Goal: Task Accomplishment & Management: Use online tool/utility

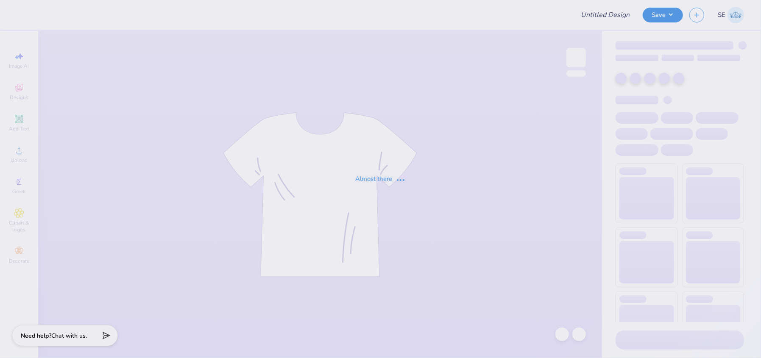
type input "General Merch"
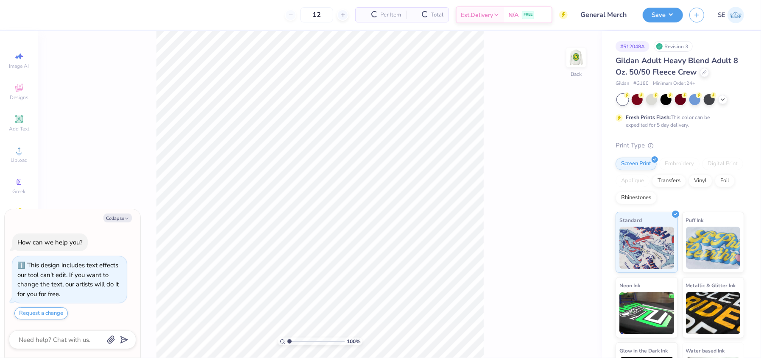
type textarea "x"
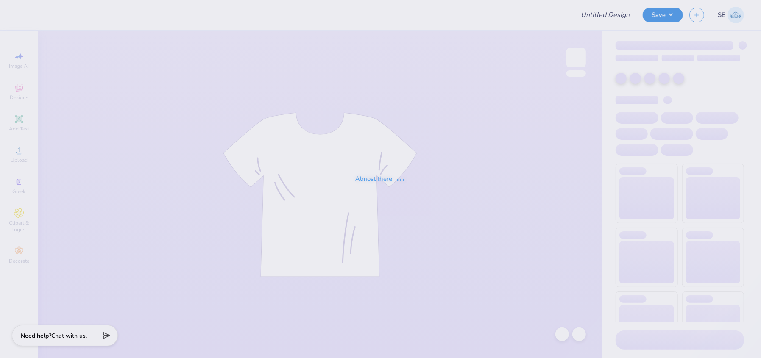
type input "General Merch"
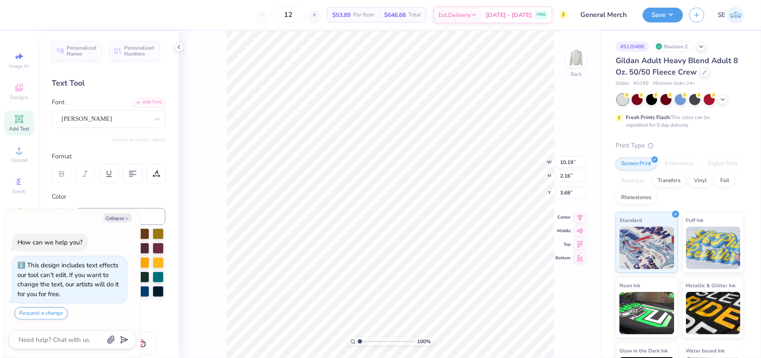
scroll to position [7, 2]
type textarea "x"
type textarea "[PERSON_NAME]"
type textarea "x"
type textarea "WIS [PERSON_NAME]"
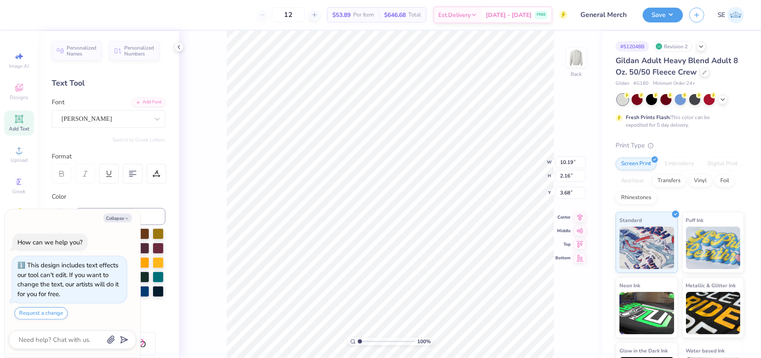
type textarea "x"
type textarea "[PERSON_NAME]"
type textarea "x"
type textarea "W [PERSON_NAME]"
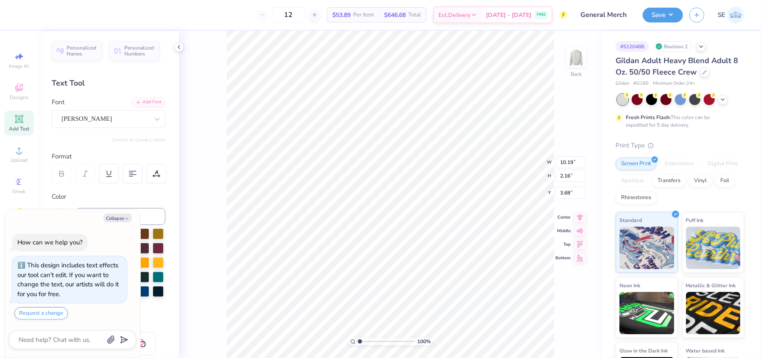
type textarea "x"
type textarea "[PERSON_NAME]"
type textarea "x"
paste textarea "[US_STATE]"
type textarea "[US_STATE] [PERSON_NAME]"
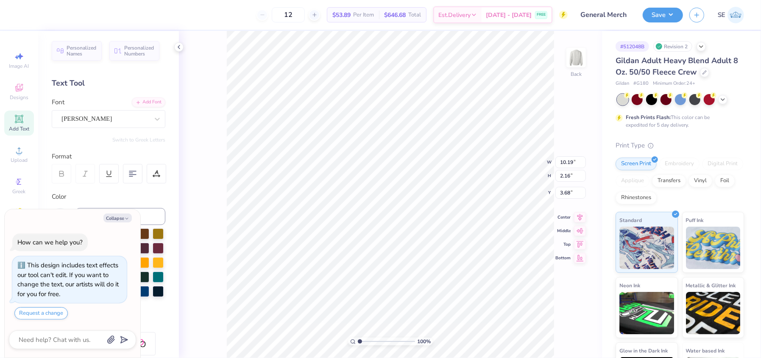
type textarea "x"
type textarea "[US_STATE] [PERSON_NAME]"
type textarea "x"
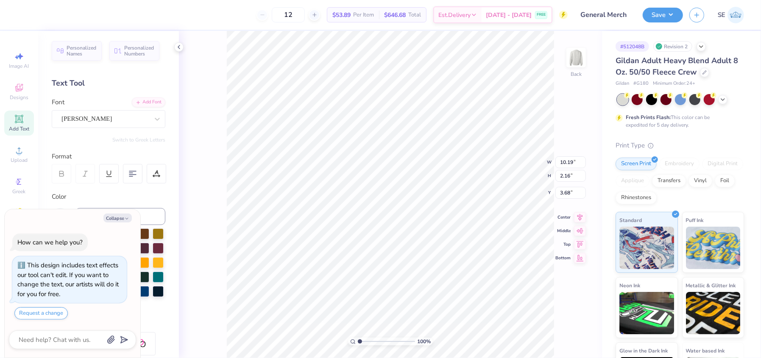
type textarea "[PERSON_NAME]"
type textarea "x"
type textarea "[US_STATE] [PERSON_NAME]"
type textarea "x"
type textarea "[PERSON_NAME]"
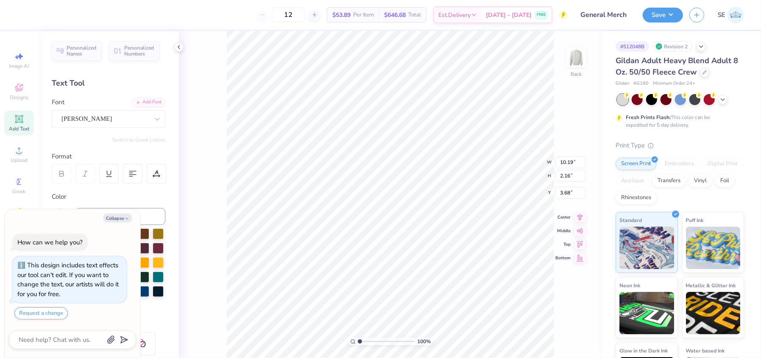
type textarea "x"
type textarea "WISisconsin [PERSON_NAME]"
type textarea "x"
type textarea "WISCisconsin [PERSON_NAME]"
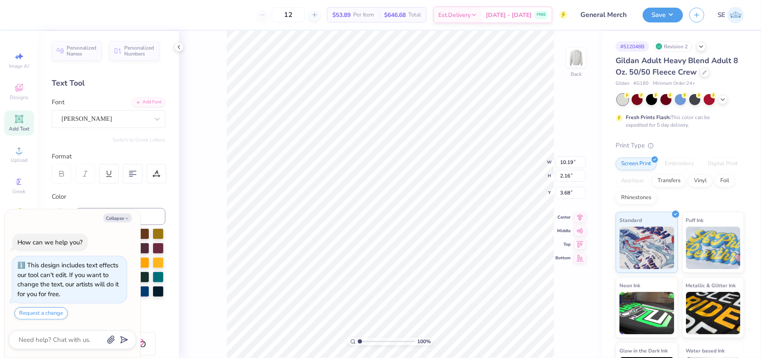
type textarea "x"
type textarea "WISCONisconsin [PERSON_NAME]"
type textarea "x"
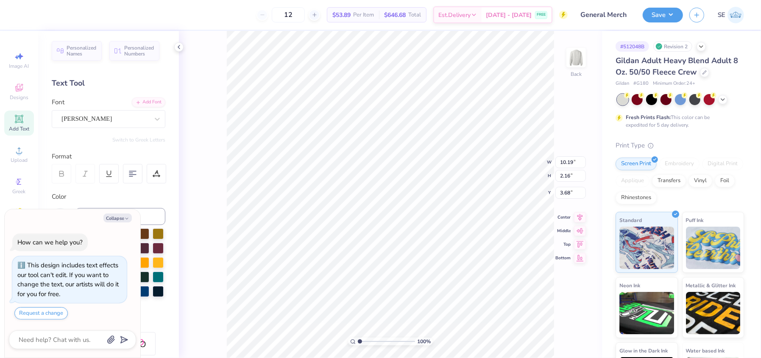
type textarea "WISCONSIisconsin [PERSON_NAME]"
type textarea "x"
type textarea "WISCONSINisconsin [PERSON_NAME]"
type textarea "x"
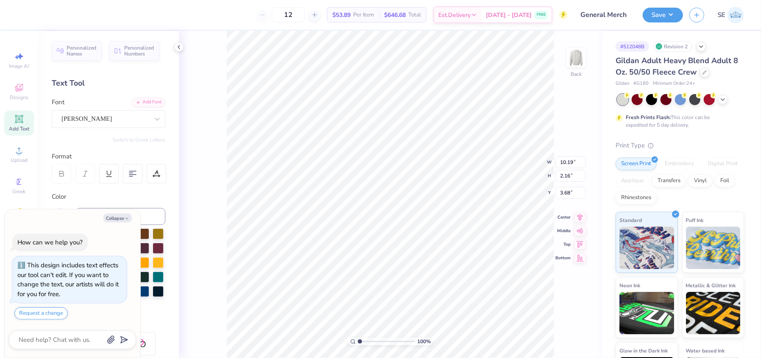
type textarea "[US_STATE] [PERSON_NAME]"
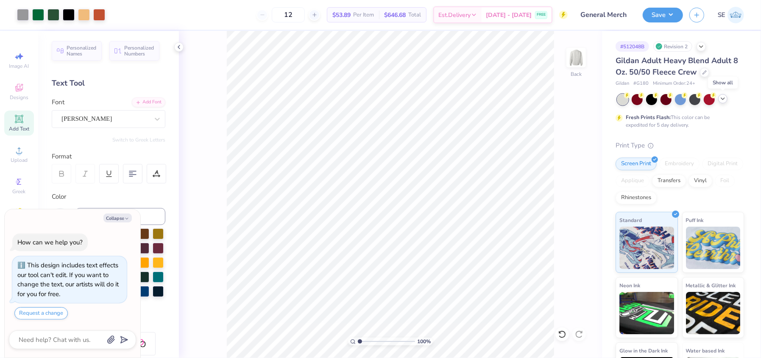
click at [722, 98] on icon at bounding box center [722, 98] width 7 height 7
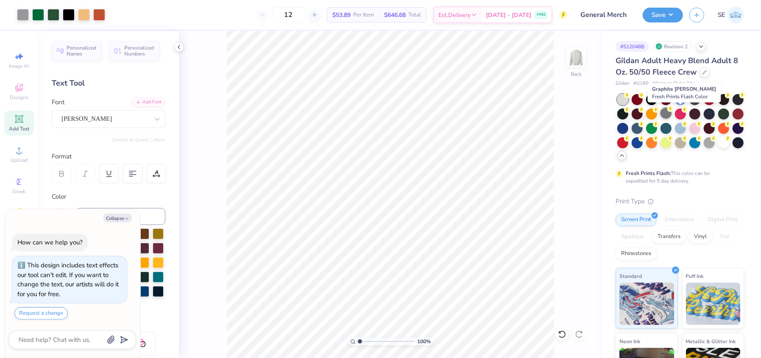
click at [671, 114] on div at bounding box center [665, 113] width 11 height 11
click at [702, 72] on icon at bounding box center [704, 72] width 4 height 4
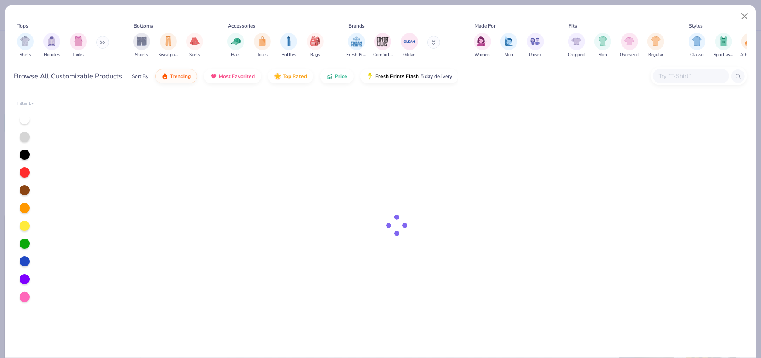
type textarea "x"
click at [689, 73] on input "text" at bounding box center [690, 76] width 65 height 10
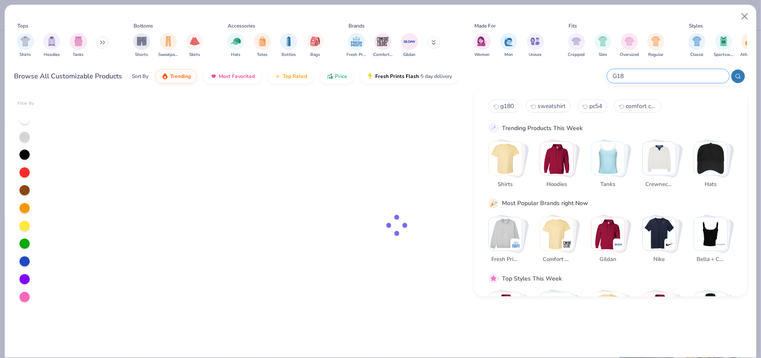
type input "G180"
click at [654, 75] on input "G180" at bounding box center [667, 76] width 111 height 10
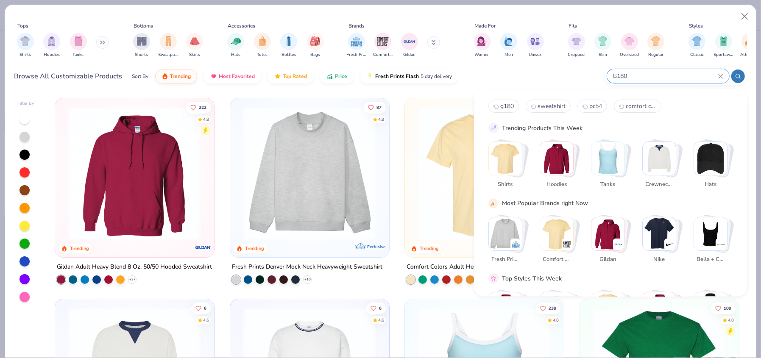
click at [654, 75] on input "G180" at bounding box center [665, 76] width 106 height 10
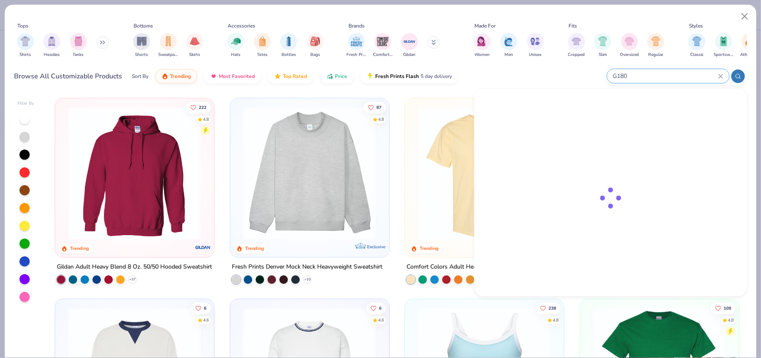
type textarea "x"
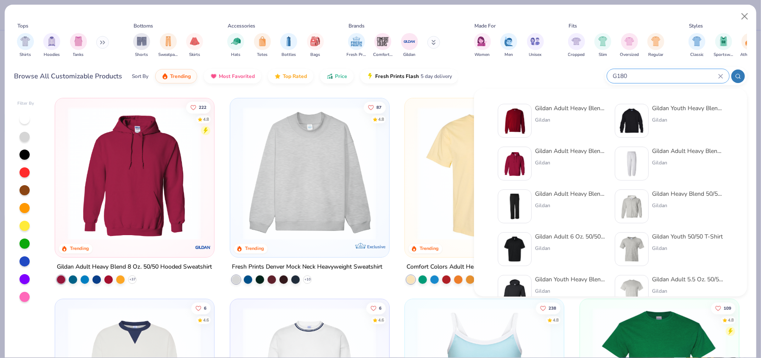
type input "G180"
click at [521, 160] on img at bounding box center [514, 163] width 26 height 26
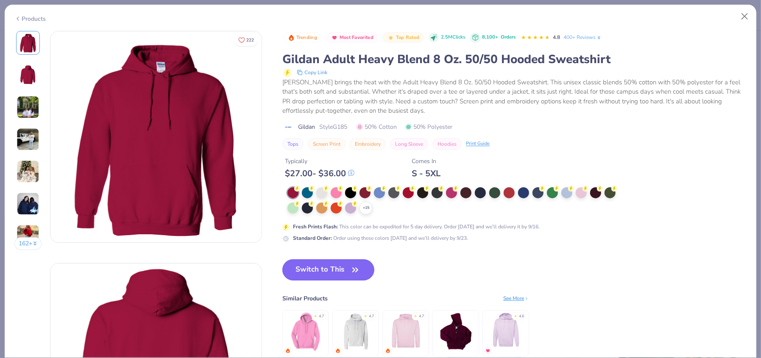
click at [347, 271] on button "Switch to This" at bounding box center [328, 269] width 92 height 21
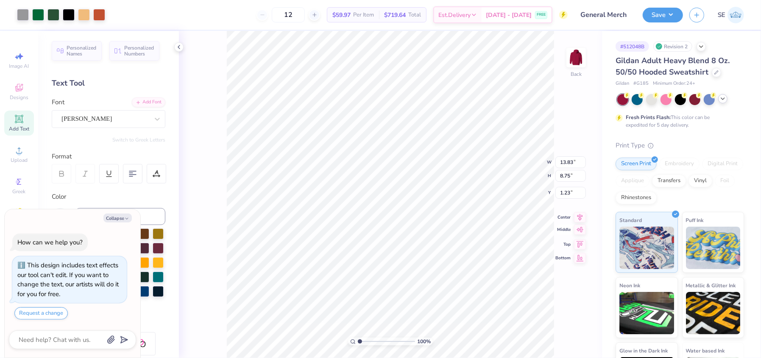
click at [581, 225] on icon at bounding box center [580, 230] width 12 height 10
click at [578, 219] on icon at bounding box center [580, 223] width 12 height 10
type textarea "x"
type input "2.87"
click at [580, 222] on icon at bounding box center [579, 223] width 7 height 6
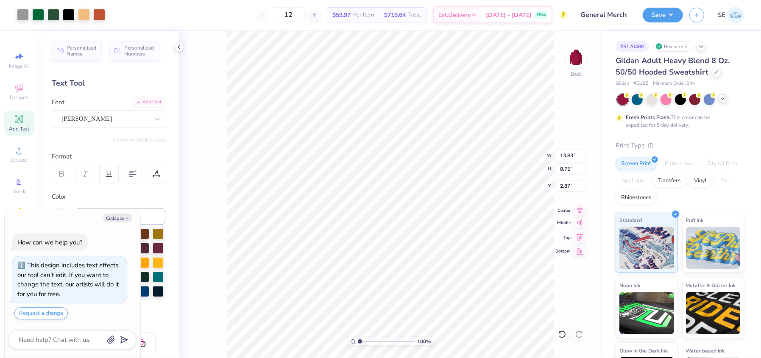
click at [579, 224] on icon at bounding box center [579, 223] width 7 height 6
click at [580, 225] on icon at bounding box center [580, 223] width 12 height 10
click at [579, 225] on icon at bounding box center [580, 223] width 12 height 10
click at [724, 99] on icon at bounding box center [722, 98] width 7 height 7
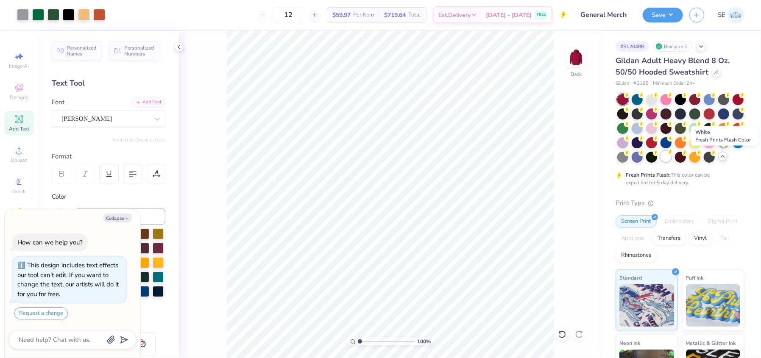
click at [671, 156] on div at bounding box center [665, 156] width 11 height 11
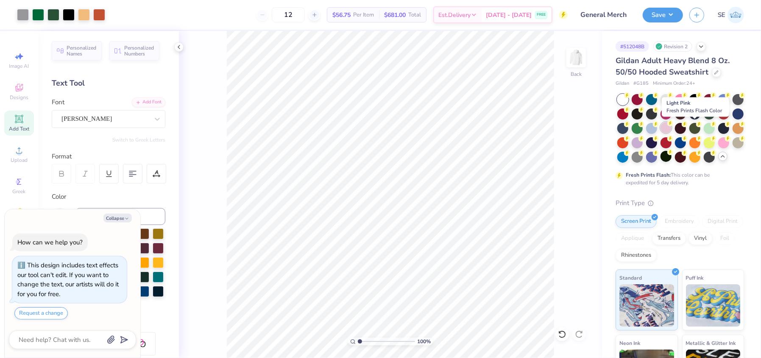
click at [671, 126] on div at bounding box center [665, 127] width 11 height 11
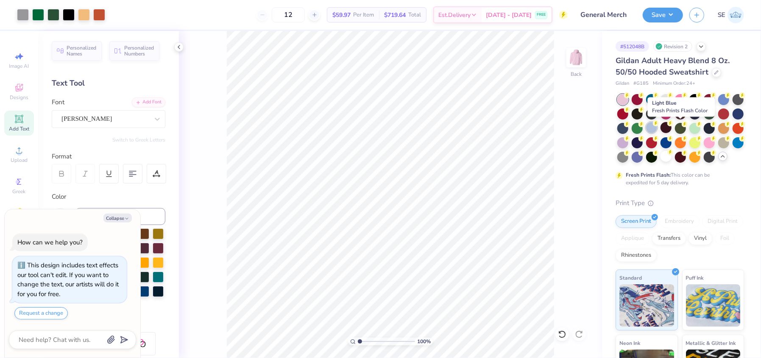
click at [657, 125] on div at bounding box center [651, 127] width 11 height 11
click at [664, 12] on button "Save" at bounding box center [663, 13] width 40 height 15
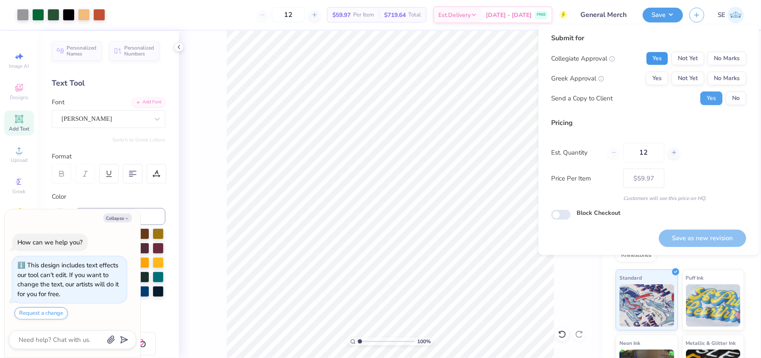
click at [657, 59] on button "Yes" at bounding box center [657, 59] width 22 height 14
click at [731, 81] on button "No Marks" at bounding box center [726, 79] width 39 height 14
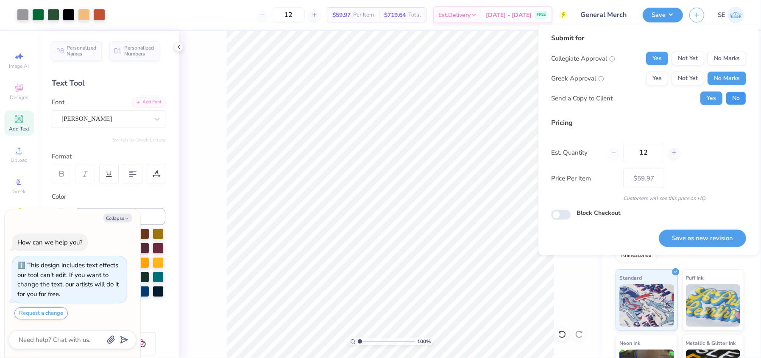
click at [735, 96] on button "No" at bounding box center [736, 99] width 20 height 14
type textarea "x"
click at [684, 236] on button "Save as new revision" at bounding box center [702, 238] width 87 height 17
type input "$59.97"
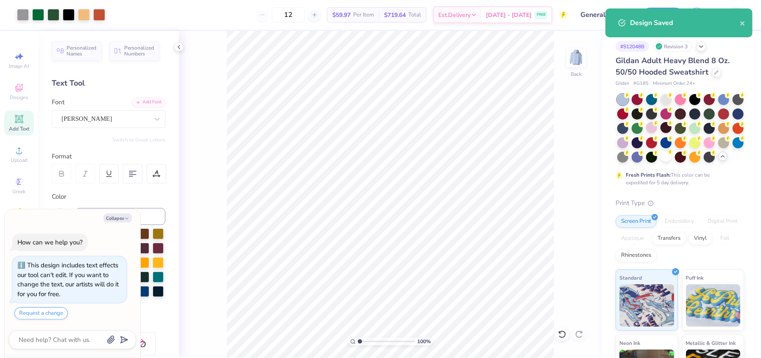
type textarea "x"
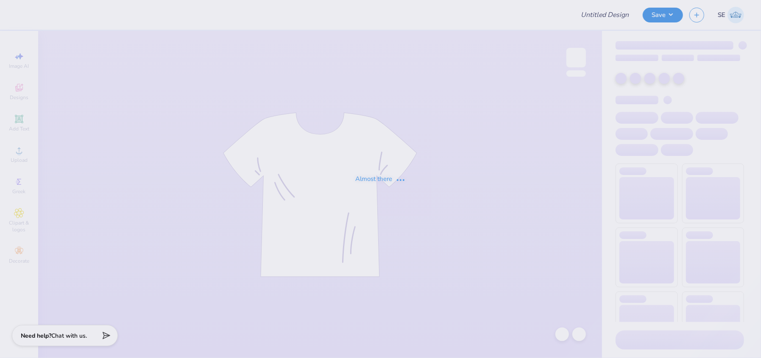
type input "General Merch"
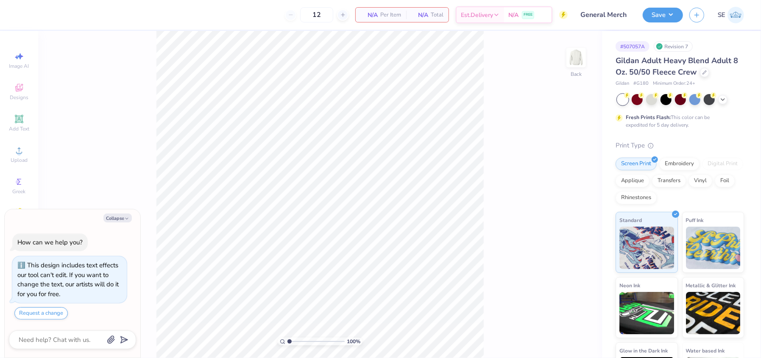
type textarea "x"
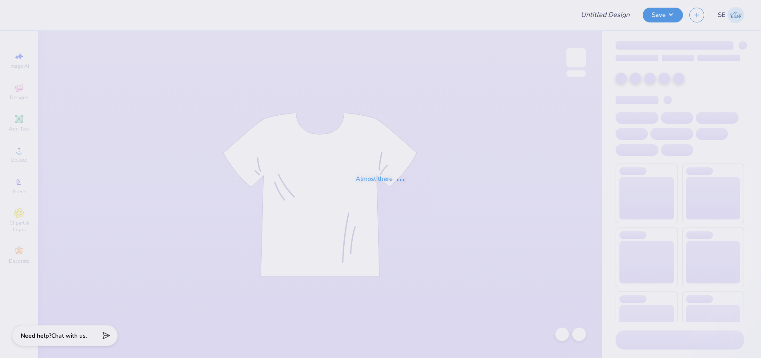
type input "General Merch"
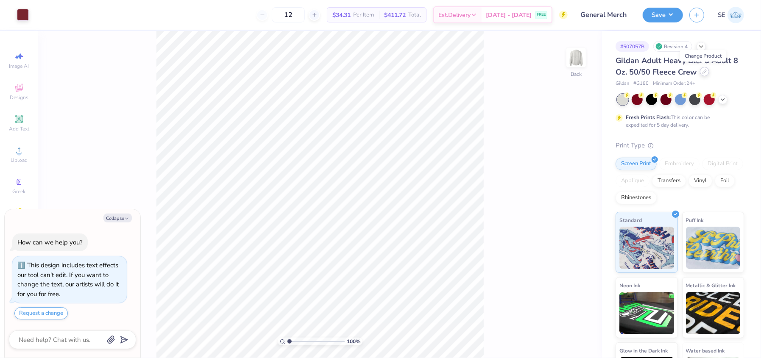
click at [703, 72] on icon at bounding box center [704, 71] width 3 height 3
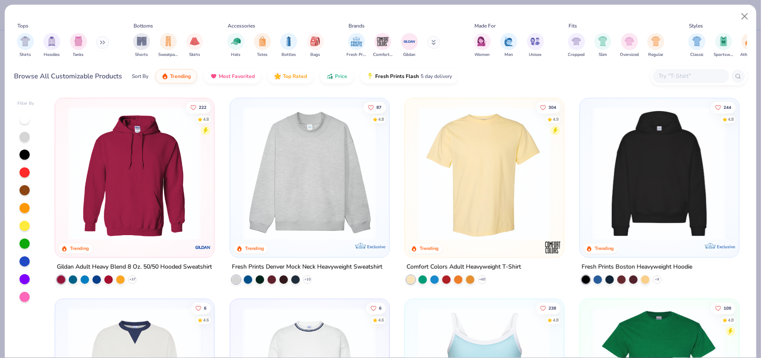
type textarea "x"
click at [689, 74] on input "text" at bounding box center [690, 76] width 65 height 10
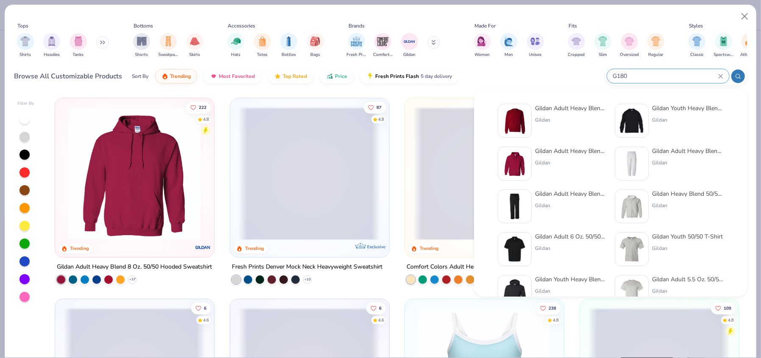
type input "G180"
click at [522, 159] on img at bounding box center [514, 163] width 26 height 26
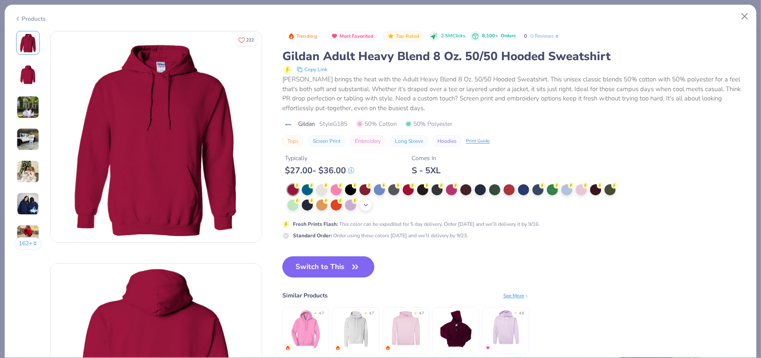
click at [364, 206] on icon at bounding box center [365, 205] width 7 height 7
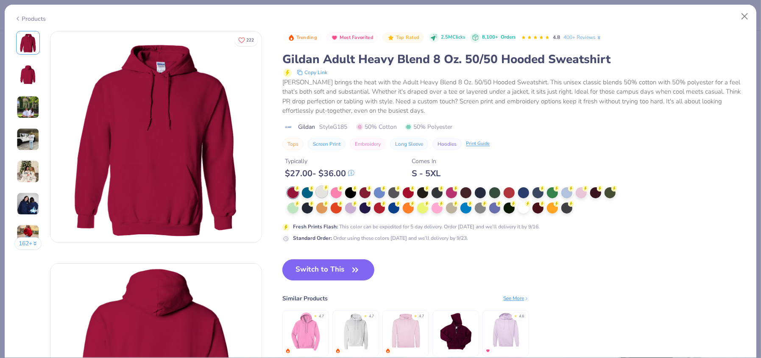
click at [318, 193] on div at bounding box center [321, 191] width 11 height 11
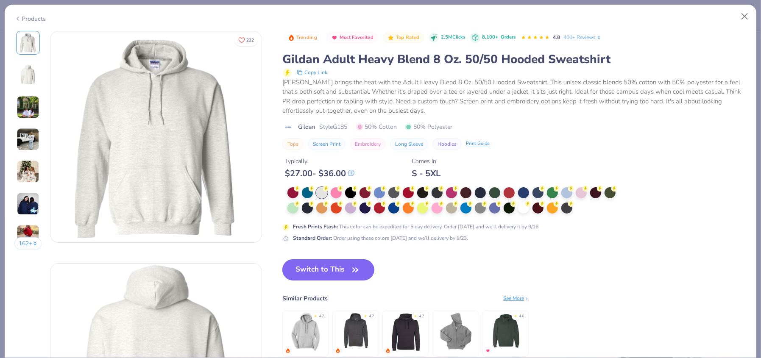
click at [325, 267] on button "Switch to This" at bounding box center [328, 269] width 92 height 21
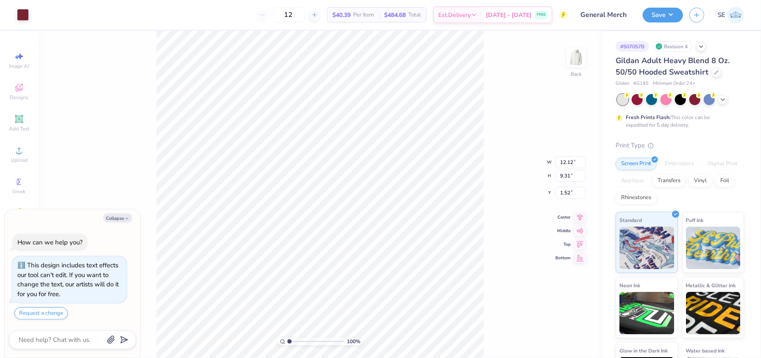
type textarea "x"
type input "3.31"
click at [655, 17] on button "Save" at bounding box center [663, 13] width 40 height 15
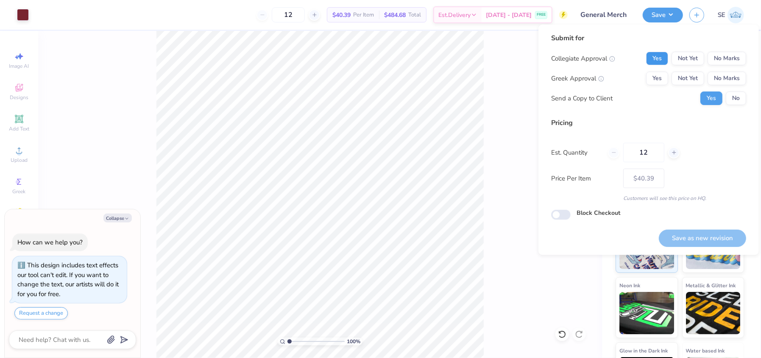
click at [665, 55] on button "Yes" at bounding box center [657, 59] width 22 height 14
click at [725, 83] on button "No Marks" at bounding box center [726, 79] width 39 height 14
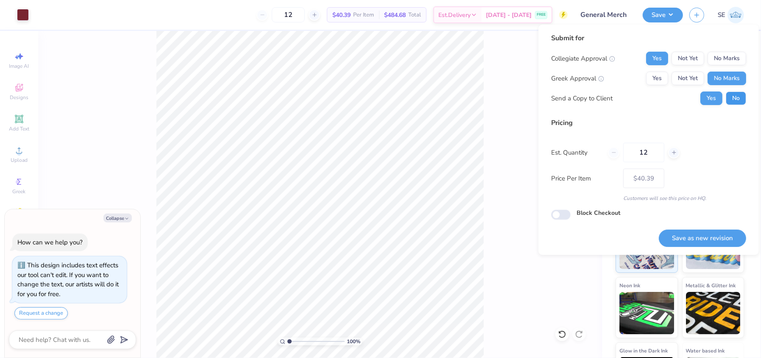
click at [732, 101] on button "No" at bounding box center [736, 99] width 20 height 14
type textarea "x"
click at [717, 236] on button "Save as new revision" at bounding box center [702, 238] width 87 height 17
type input "$40.39"
type textarea "x"
